Goal: Navigation & Orientation: Find specific page/section

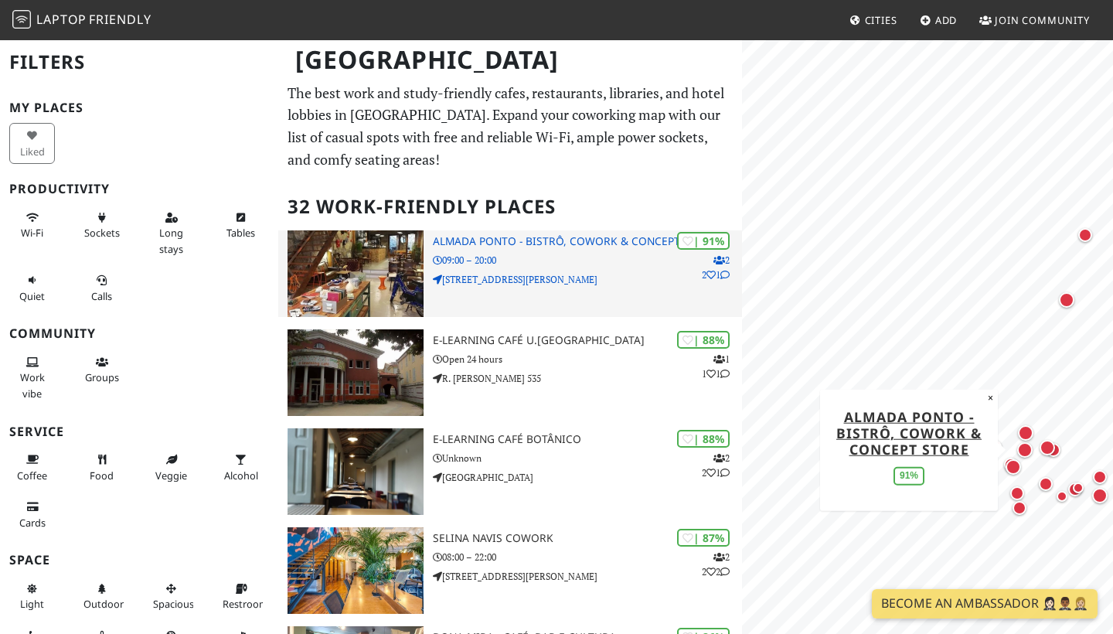
click at [539, 258] on p "09:00 – 20:00" at bounding box center [587, 260] width 309 height 15
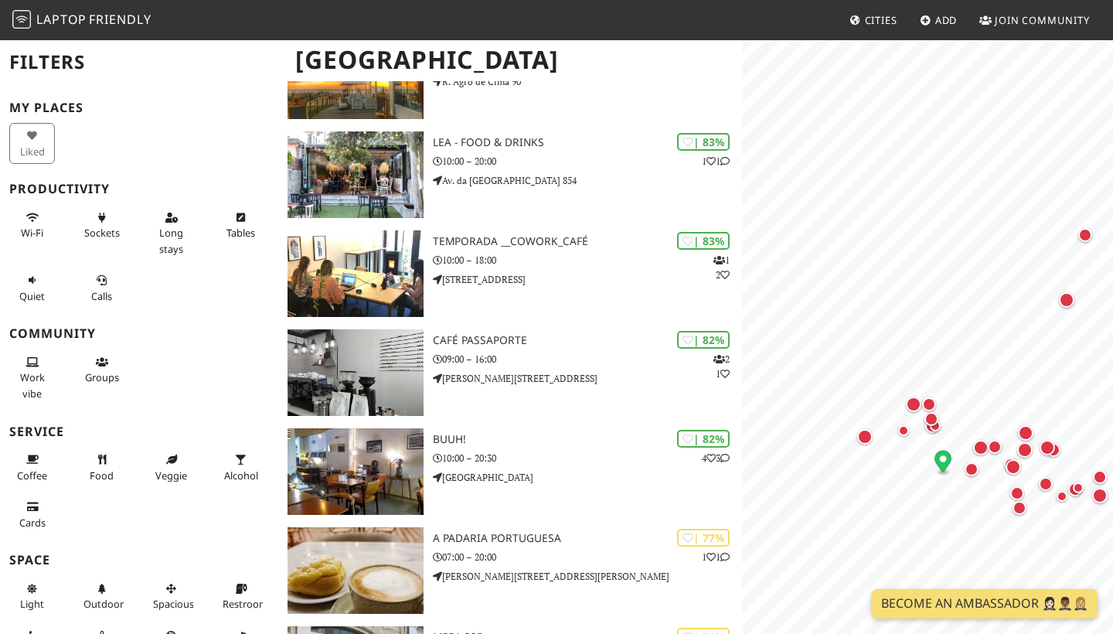
scroll to position [811, 0]
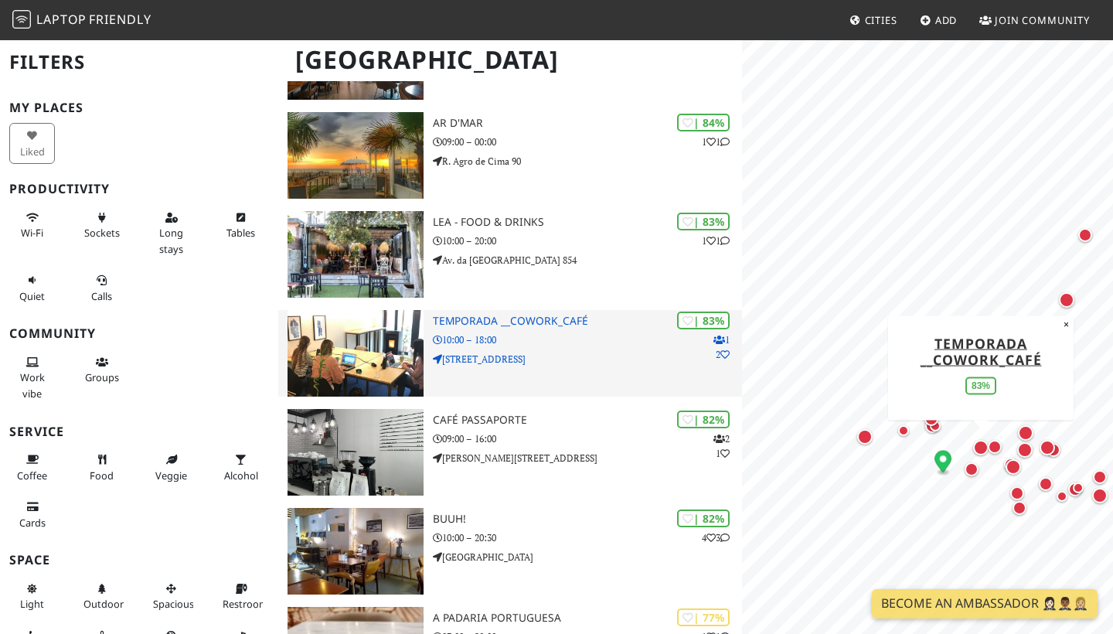
click at [537, 335] on p "10:00 – 18:00" at bounding box center [587, 339] width 309 height 15
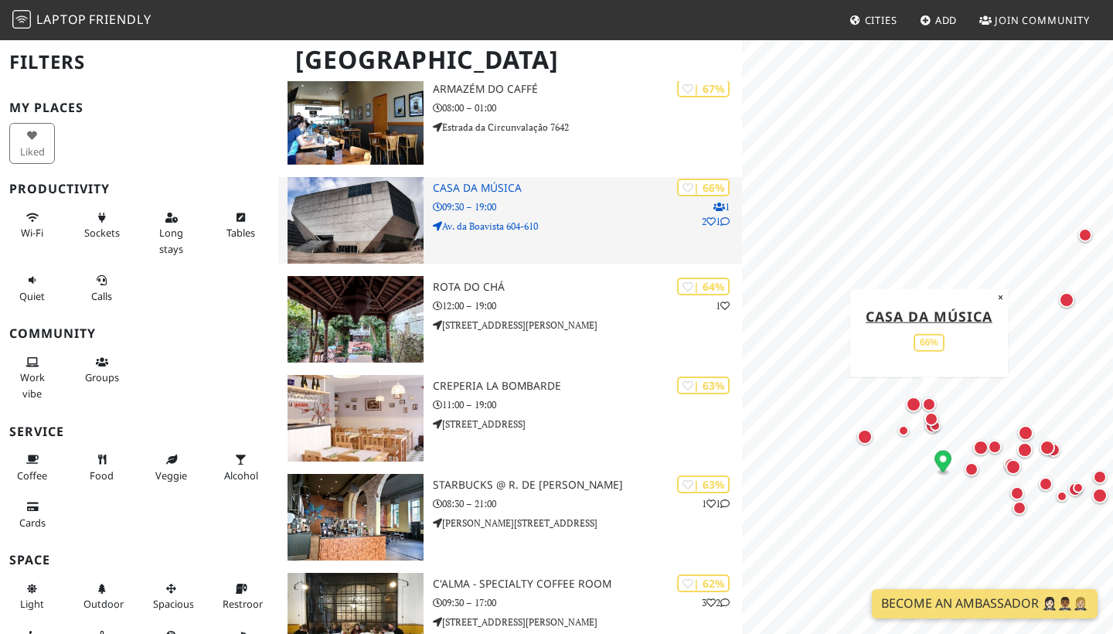
scroll to position [1835, 0]
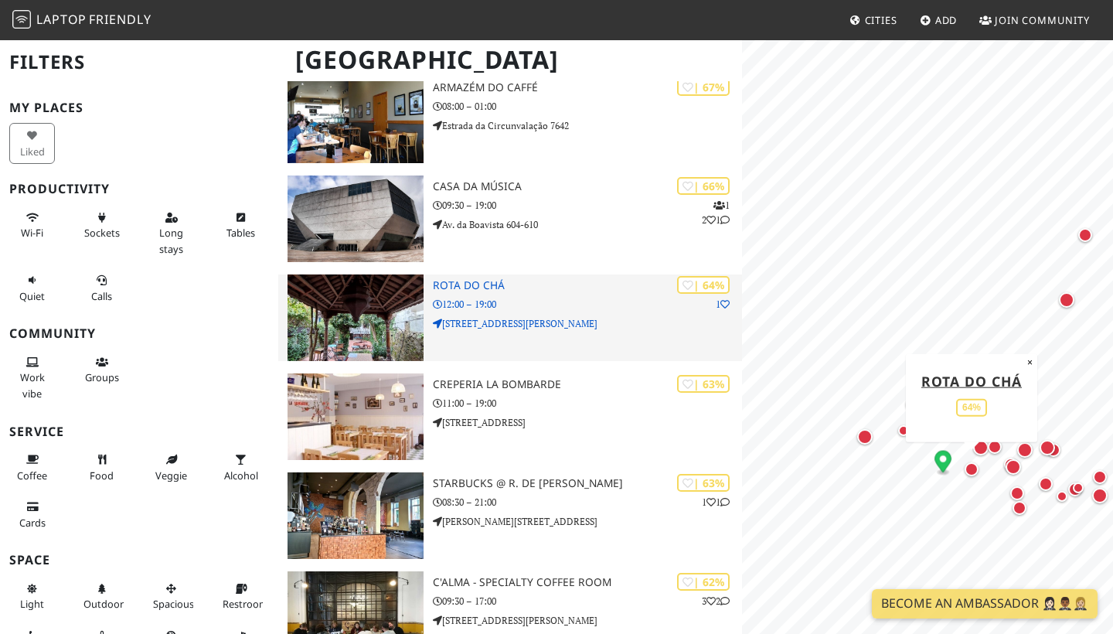
click at [608, 297] on p "12:00 – 19:00" at bounding box center [587, 304] width 309 height 15
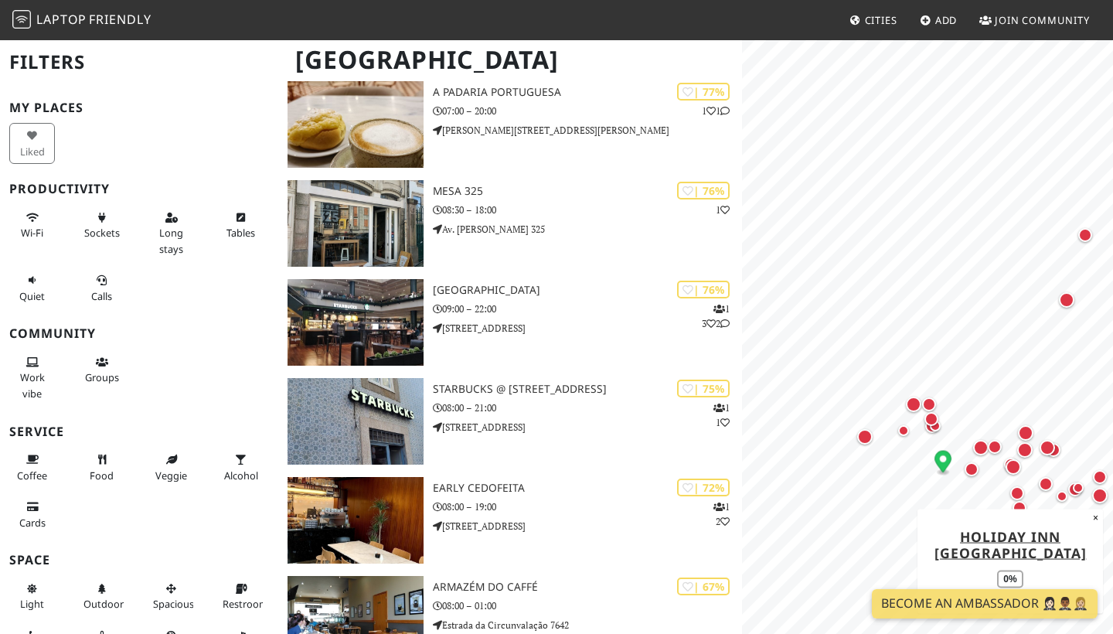
scroll to position [1273, 0]
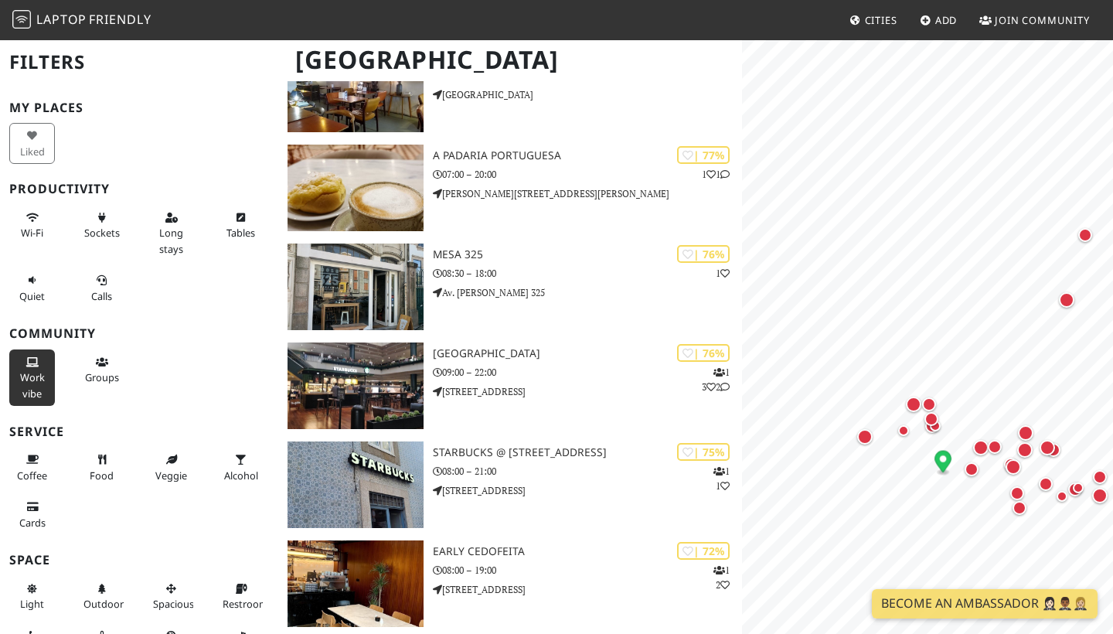
click at [33, 376] on span "Work vibe" at bounding box center [32, 384] width 25 height 29
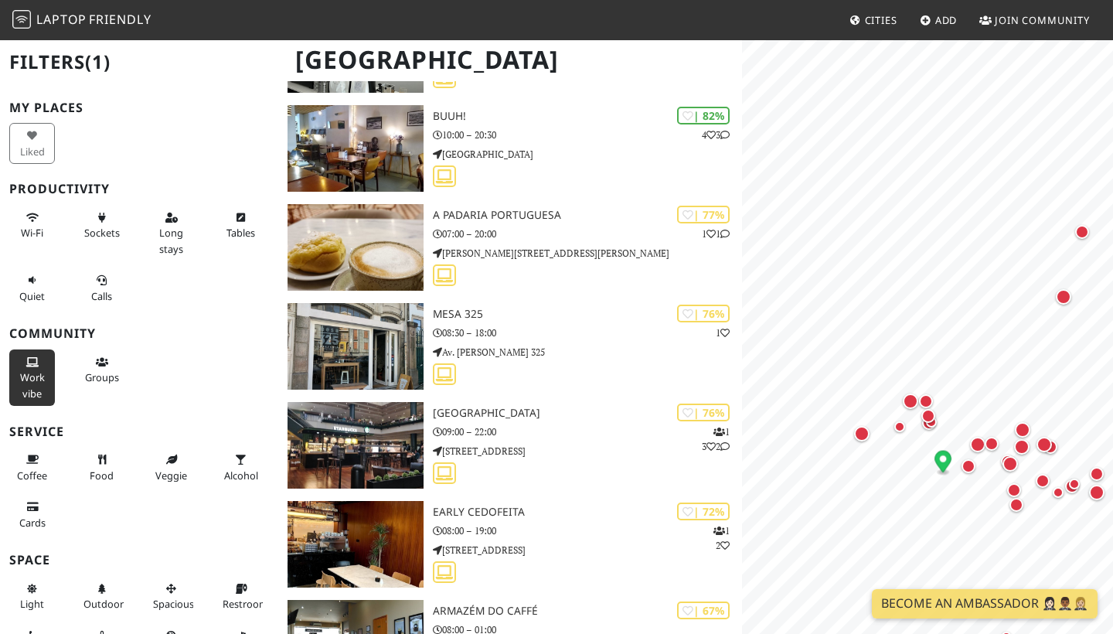
scroll to position [1204, 0]
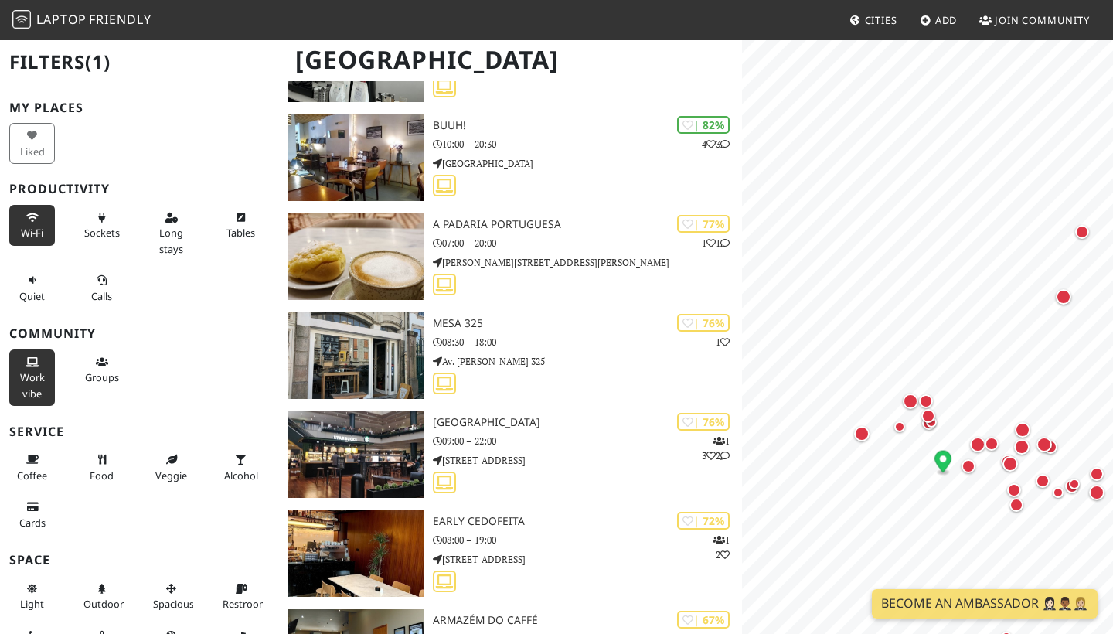
click at [34, 226] on span "Wi-Fi" at bounding box center [32, 233] width 22 height 14
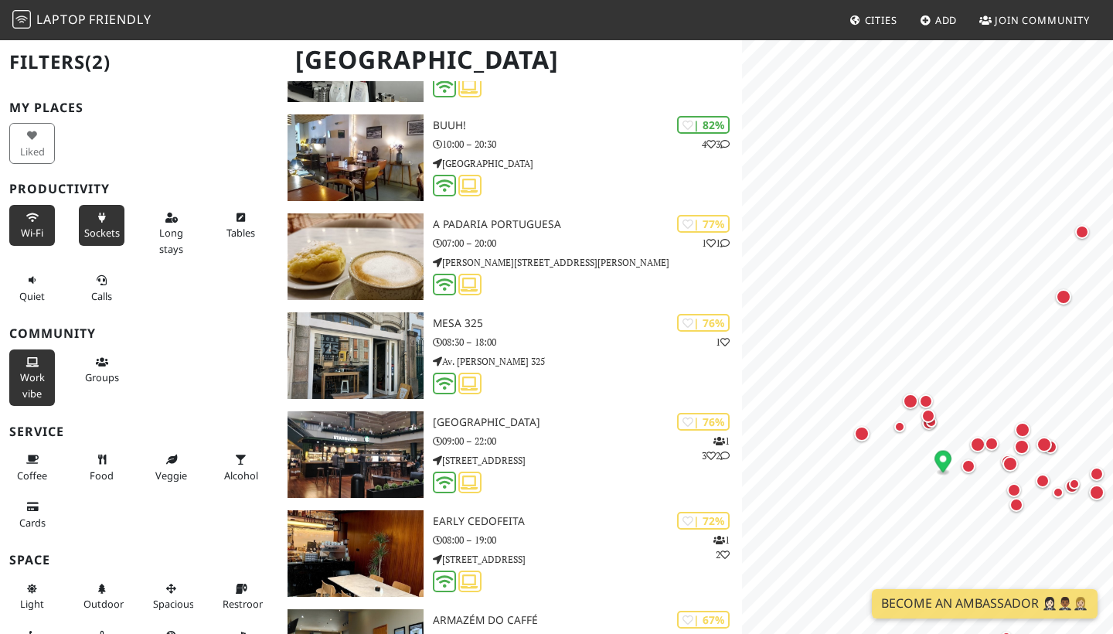
click at [91, 227] on span "Sockets" at bounding box center [102, 233] width 36 height 14
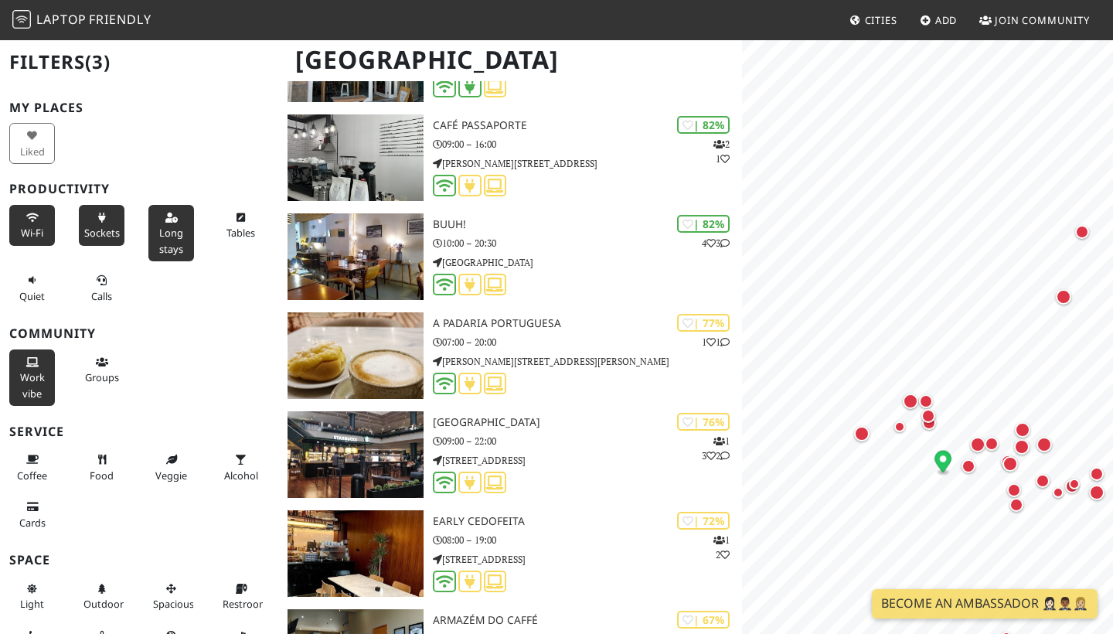
click at [154, 236] on button "Long stays" at bounding box center [171, 233] width 46 height 56
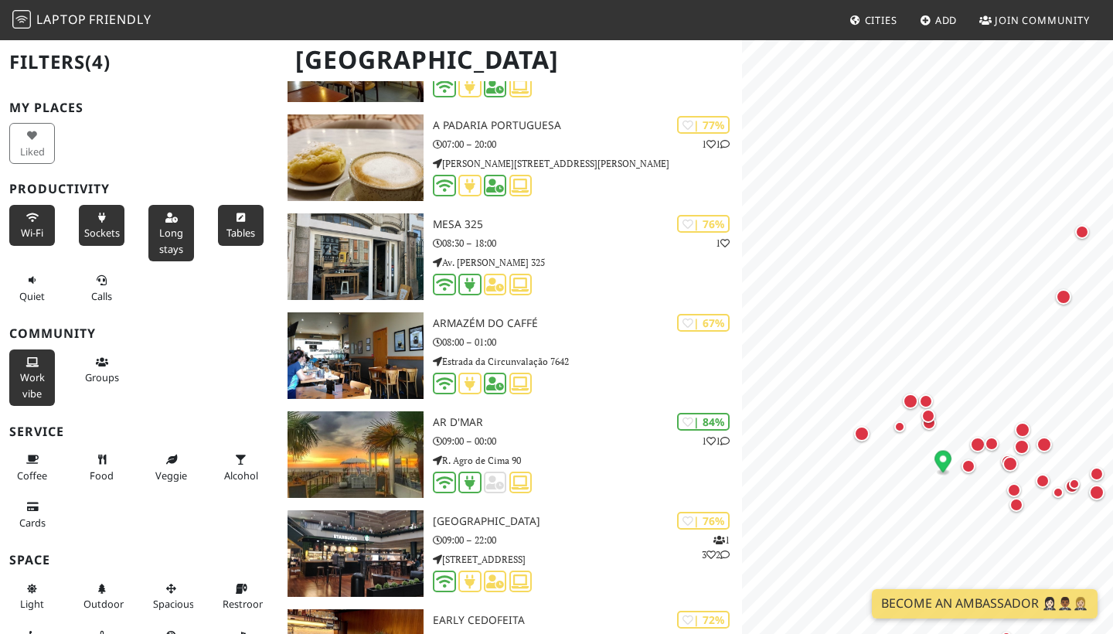
click at [243, 237] on span "Tables" at bounding box center [240, 233] width 29 height 14
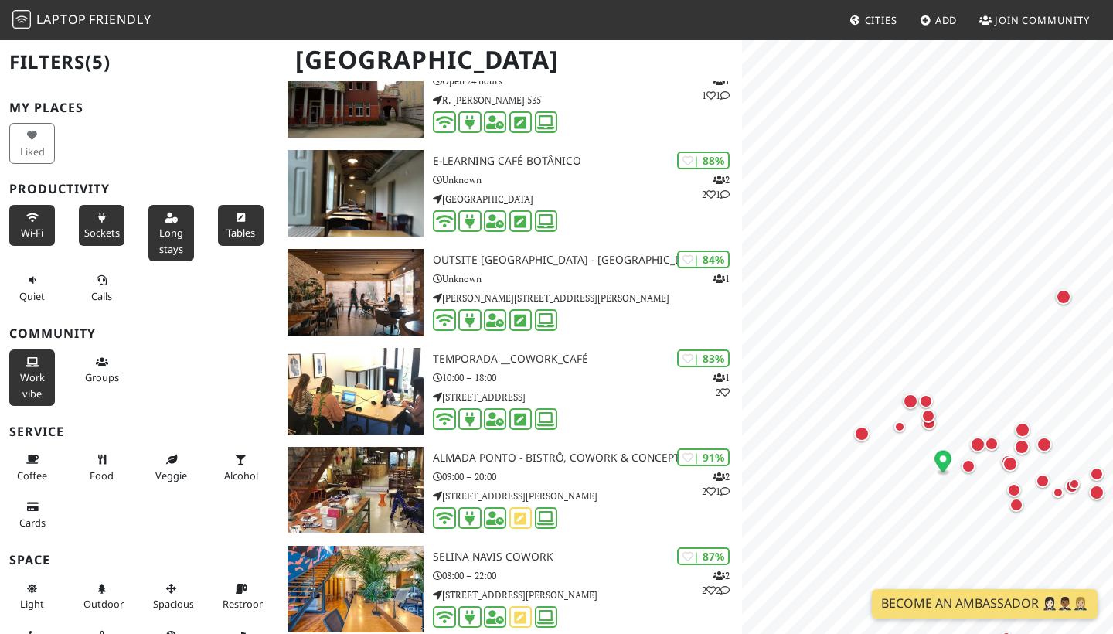
scroll to position [182, 0]
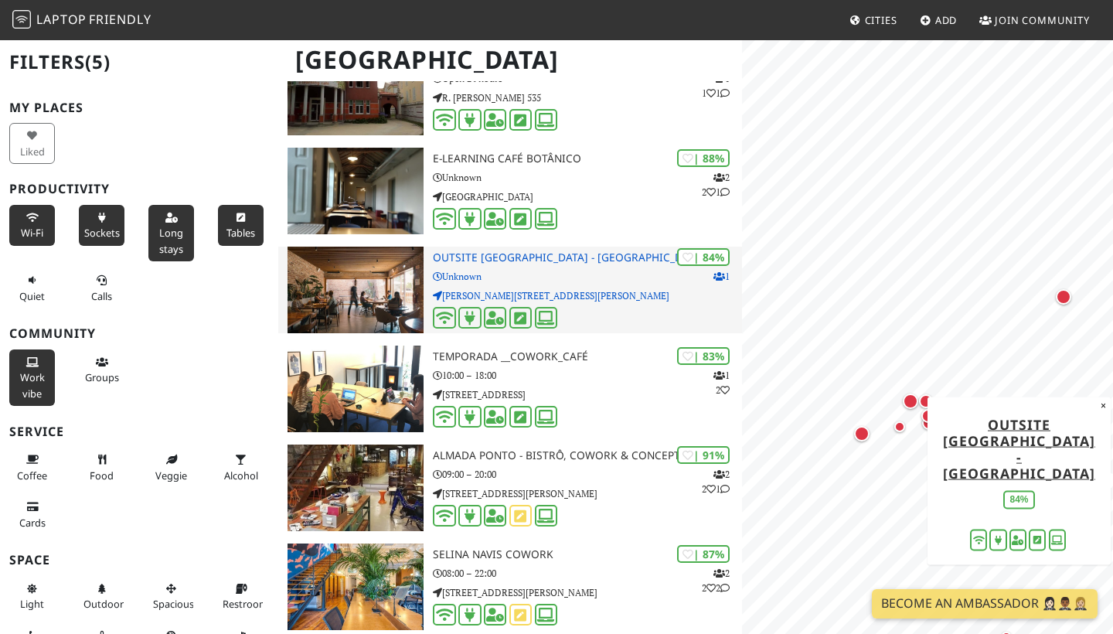
click at [558, 269] on p "Unknown" at bounding box center [587, 276] width 309 height 15
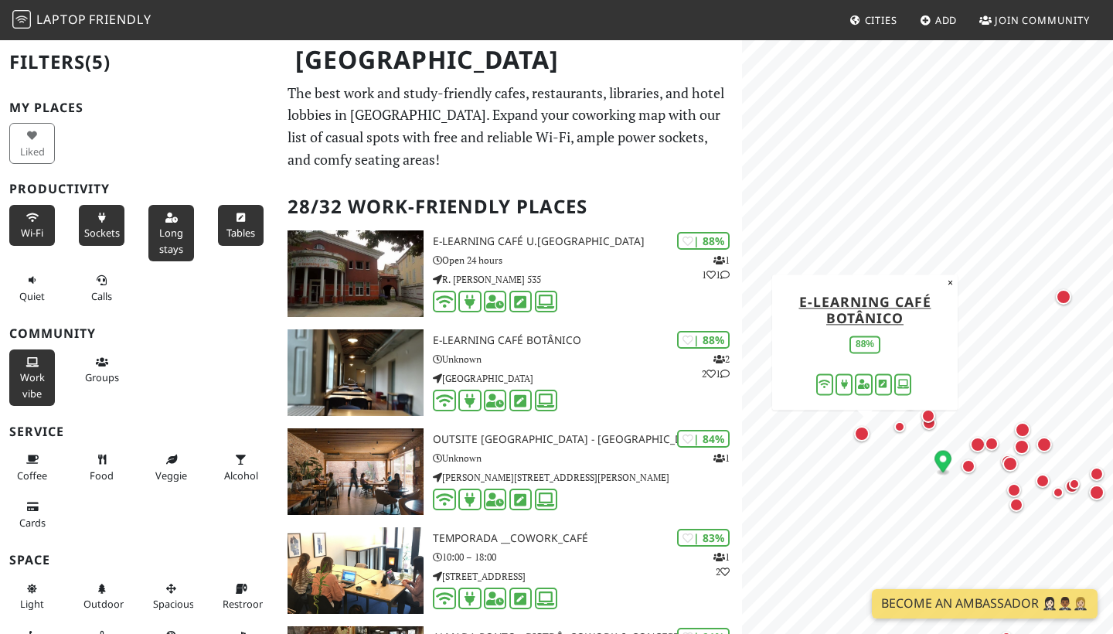
scroll to position [0, 0]
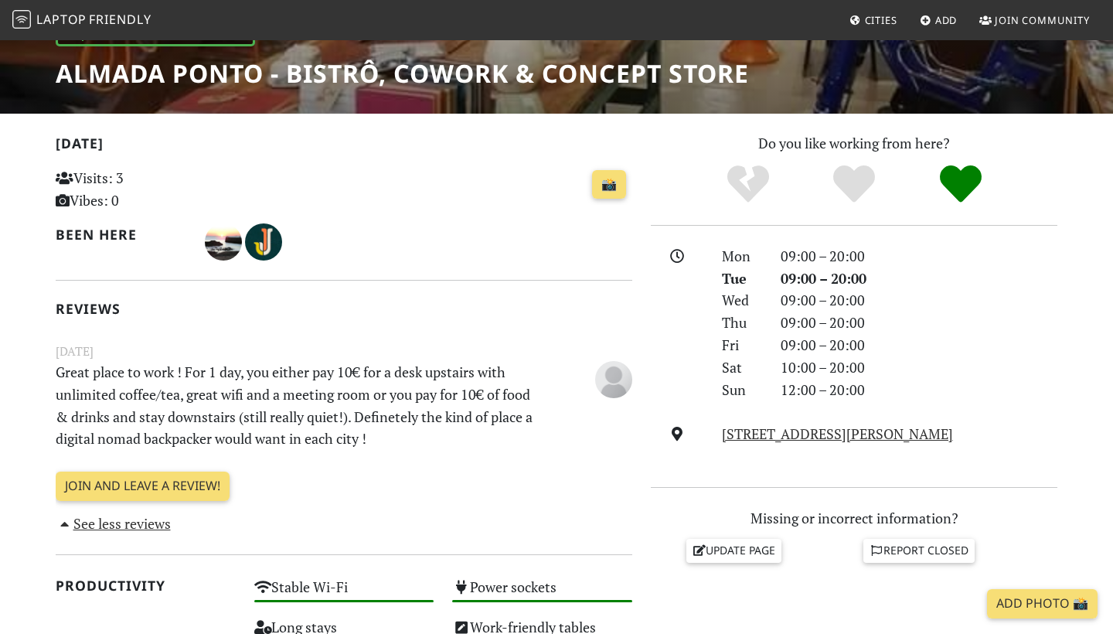
scroll to position [259, 0]
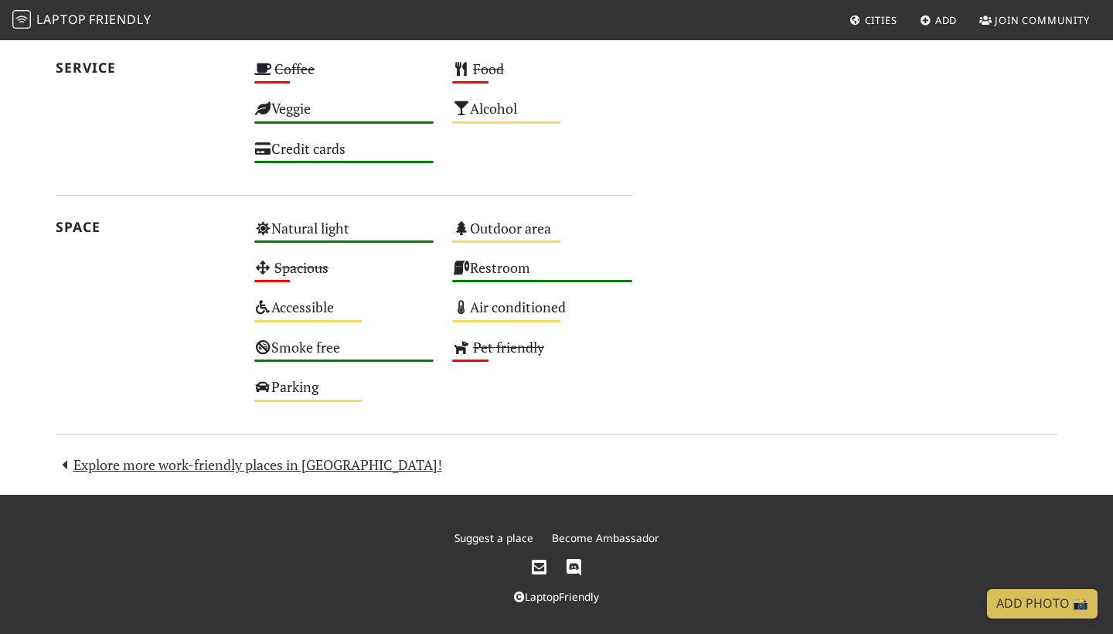
scroll to position [830, 0]
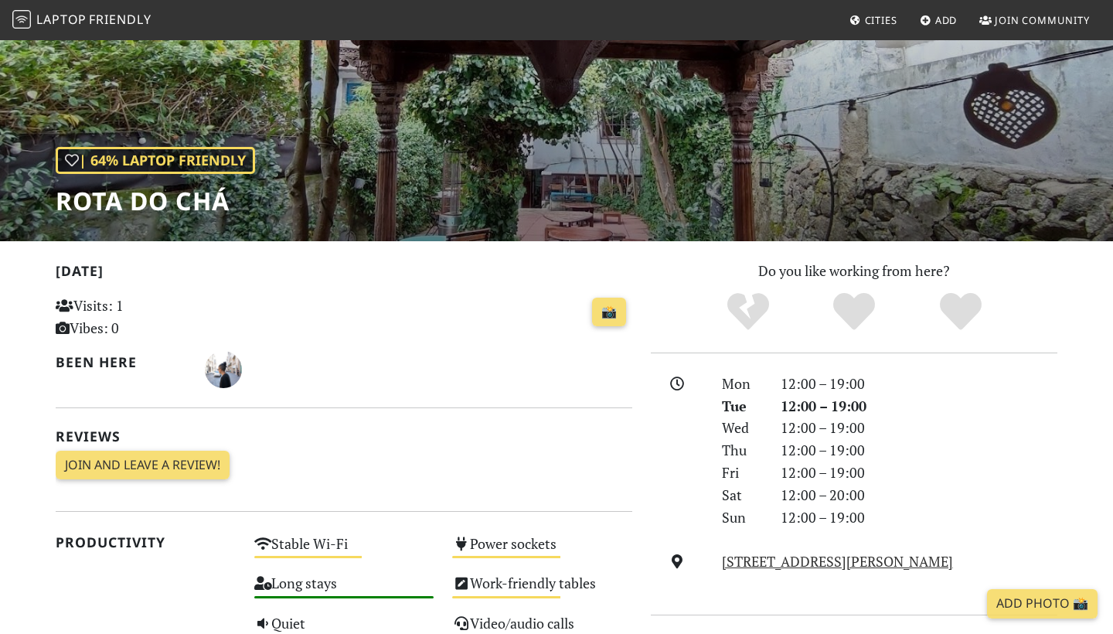
scroll to position [110, 0]
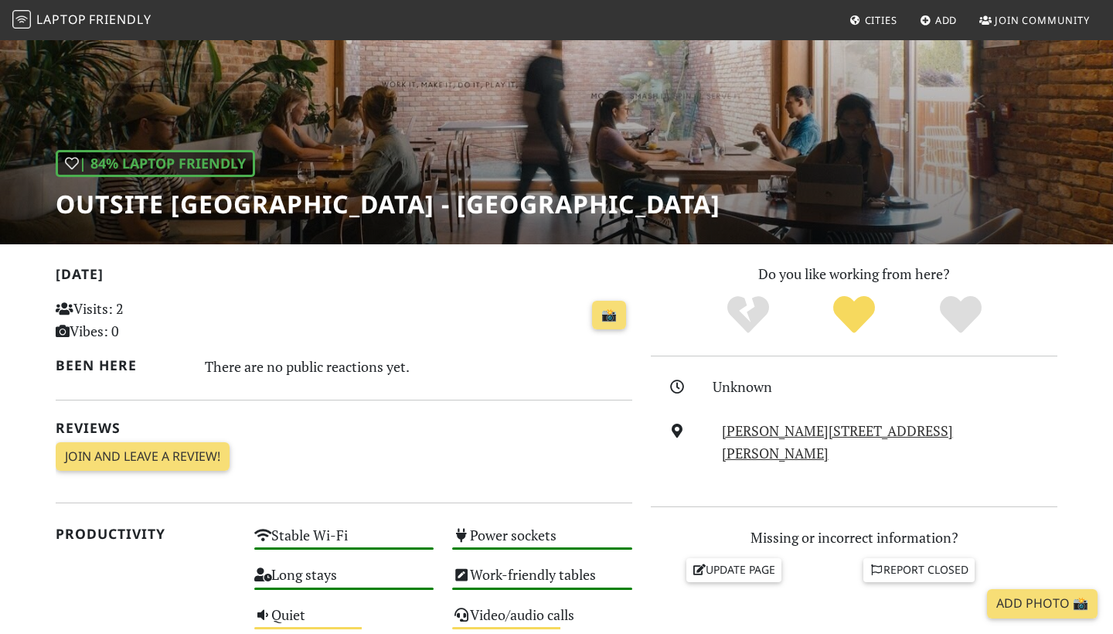
scroll to position [102, 0]
